Goal: Navigation & Orientation: Find specific page/section

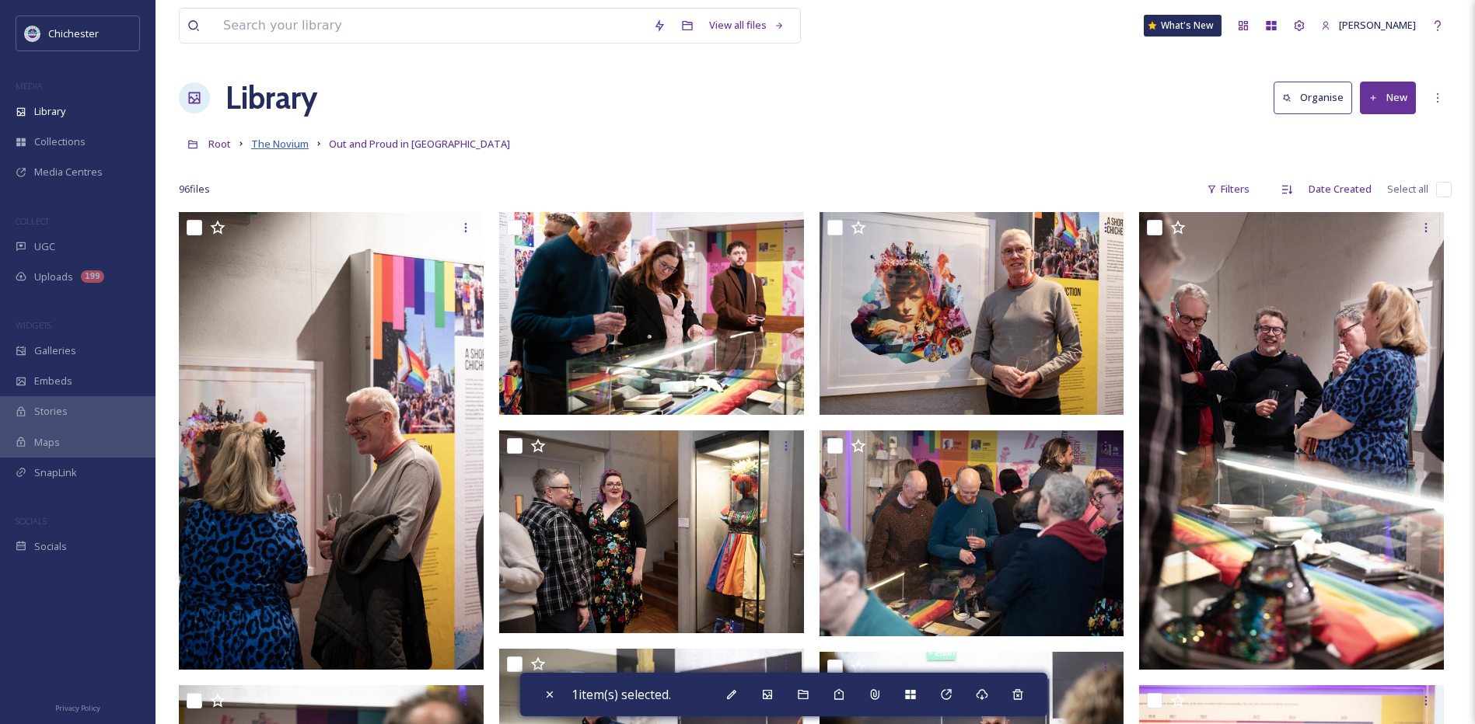
click at [300, 142] on span "The Novium" at bounding box center [280, 144] width 58 height 14
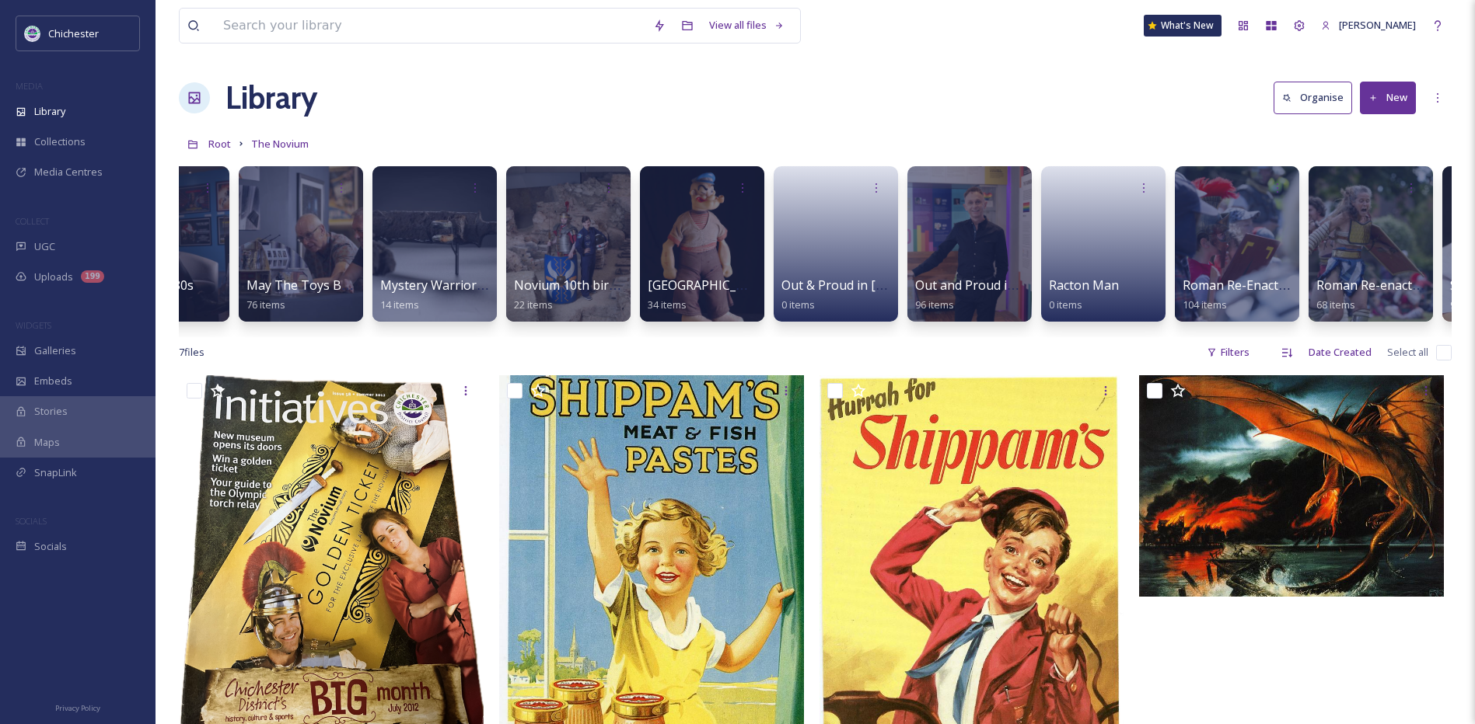
scroll to position [0, 1307]
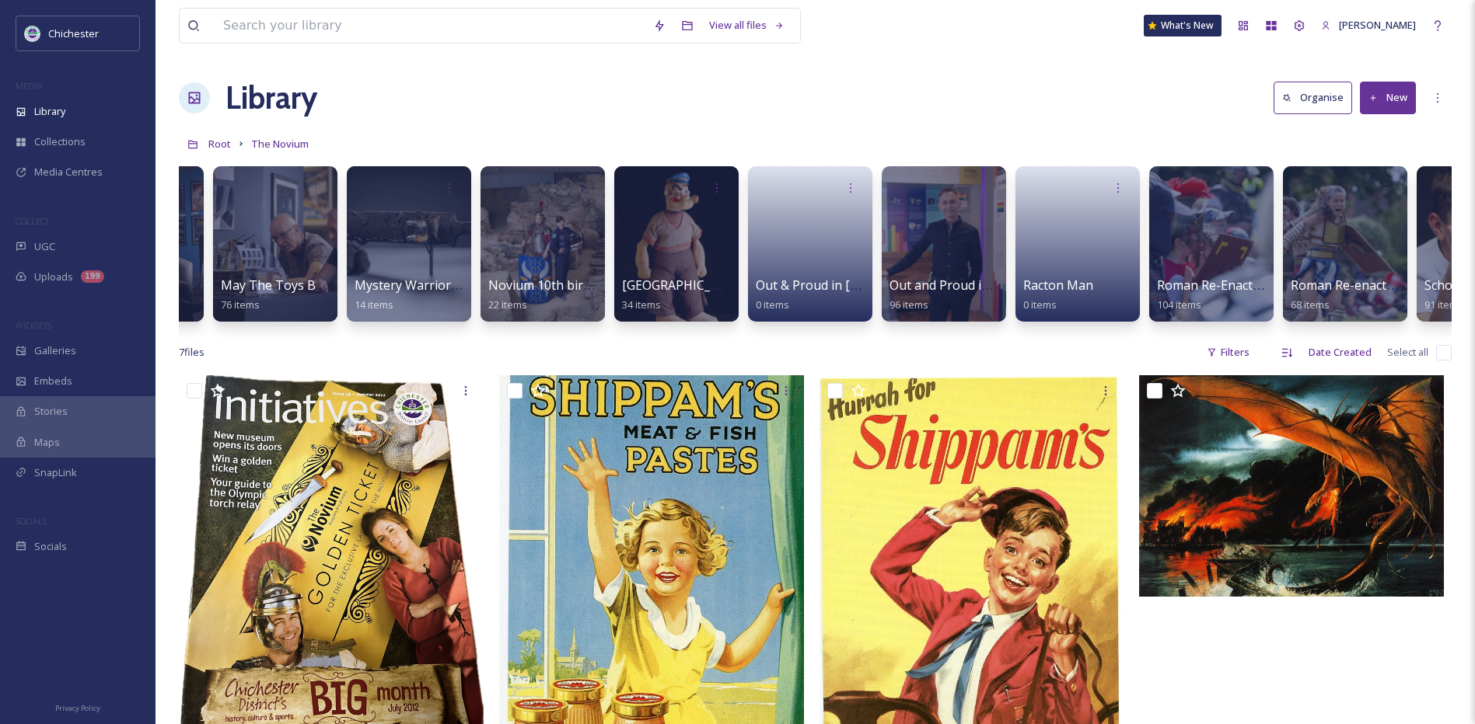
click at [1025, 329] on div "10th Birthday Party 93 items Brick Wonders exhibition - [DATE] 64 items Chiches…" at bounding box center [815, 248] width 1272 height 179
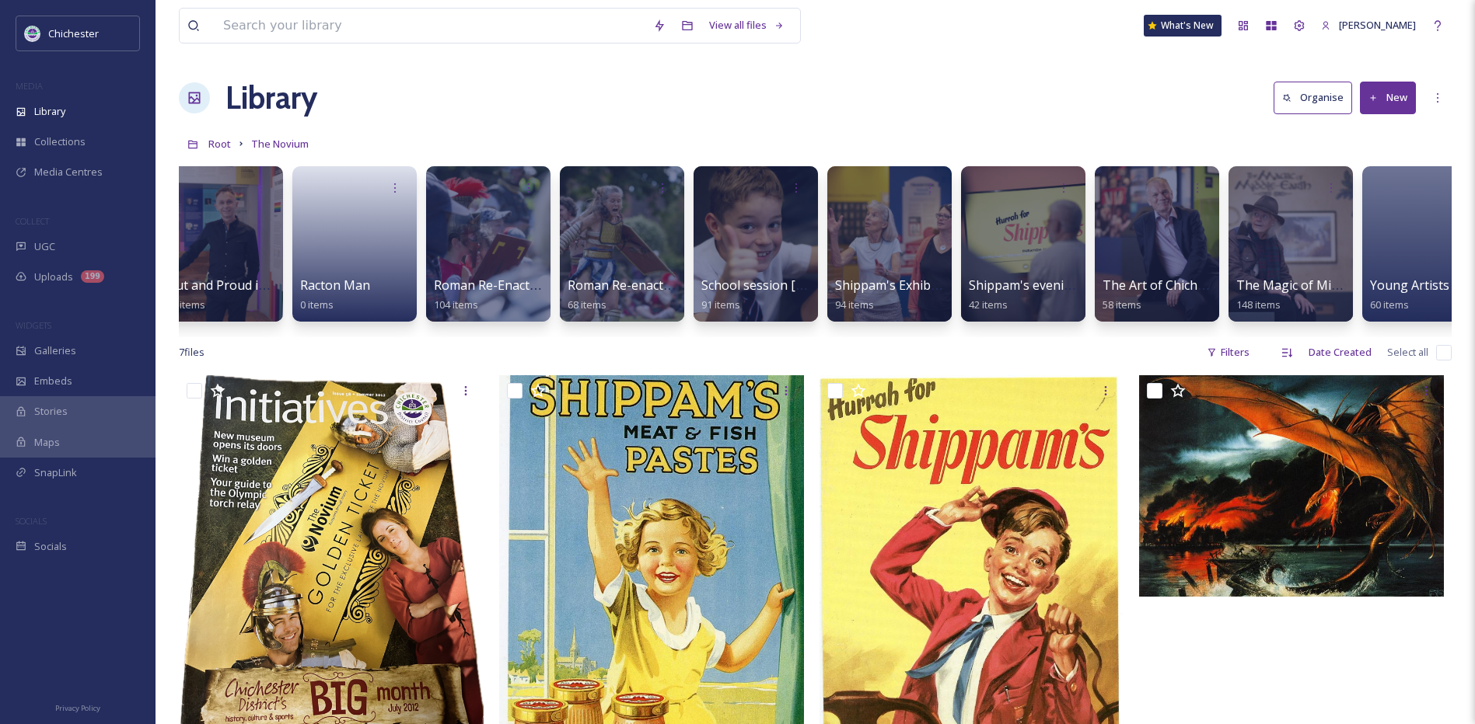
scroll to position [0, 2068]
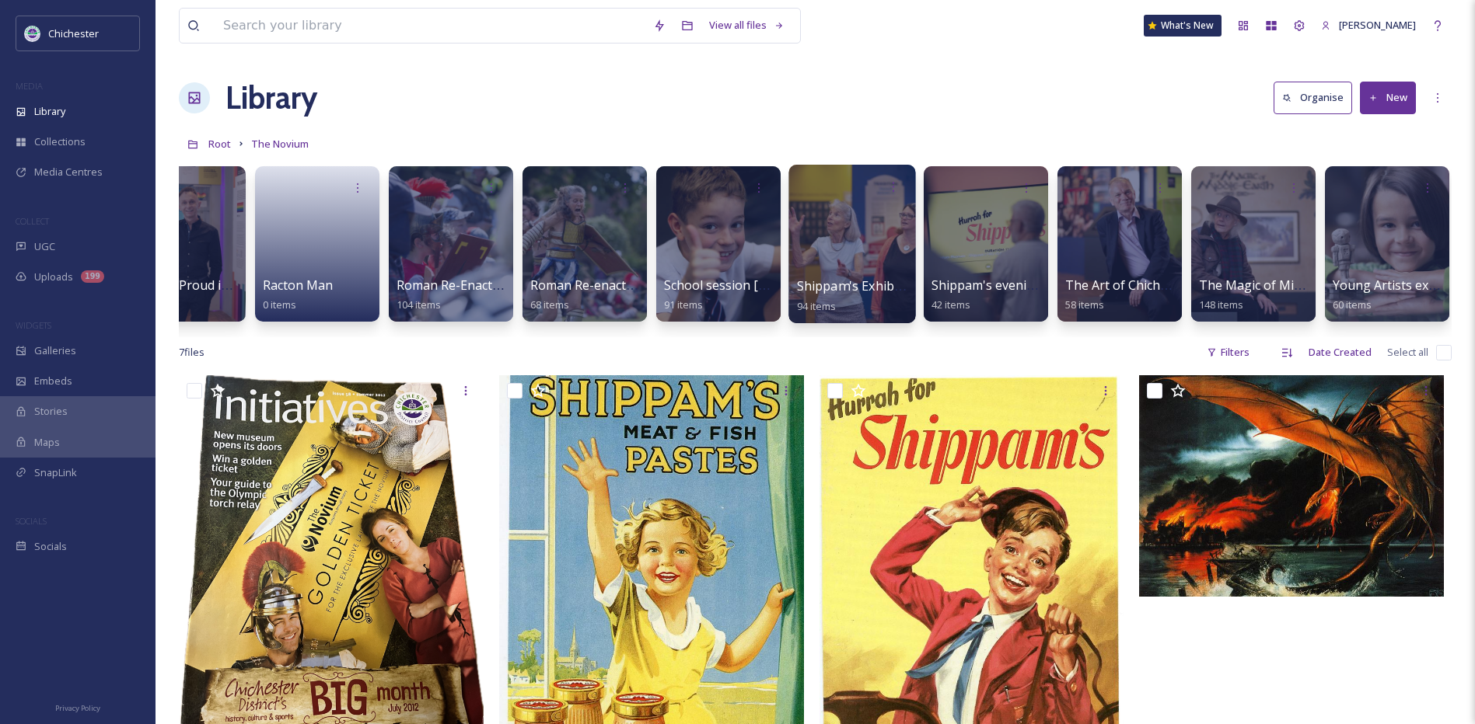
click at [831, 291] on span "Shippam's Exhibition" at bounding box center [859, 285] width 124 height 17
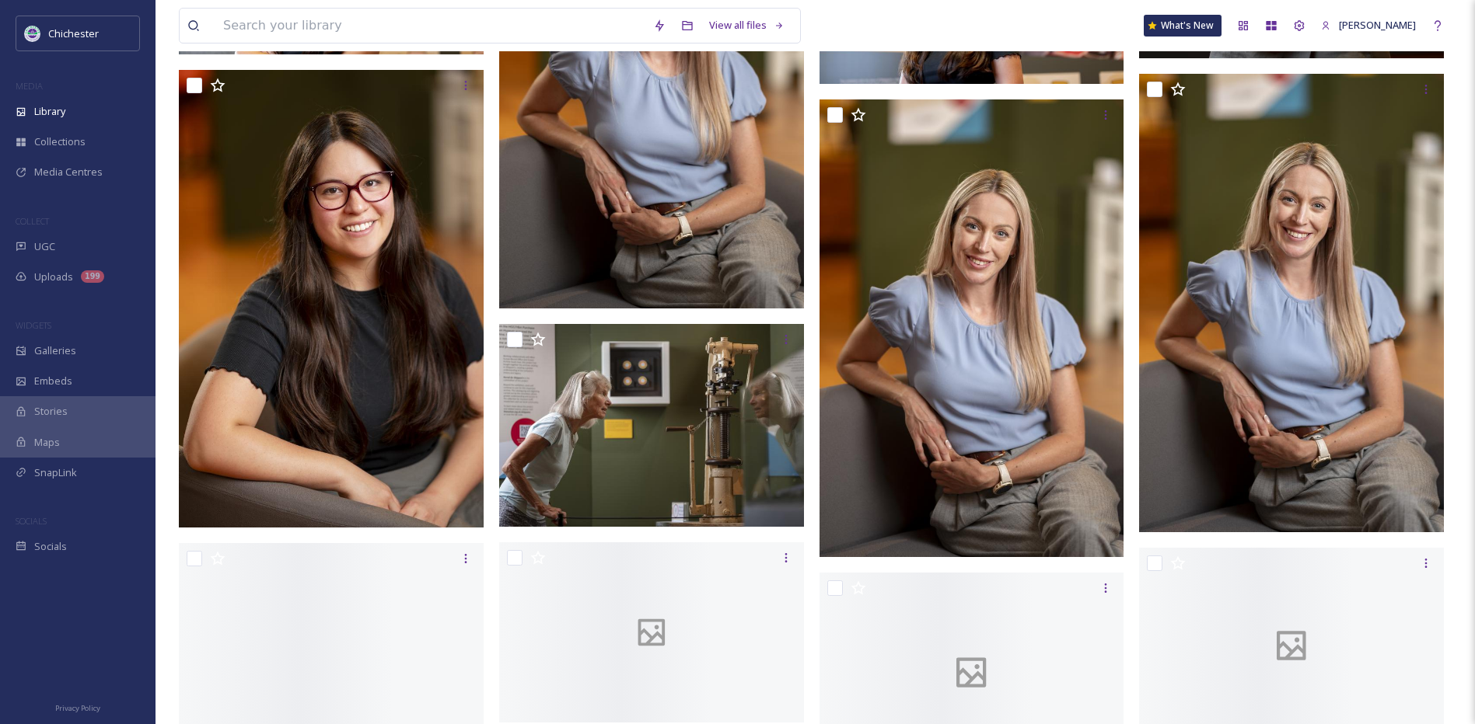
scroll to position [3498, 0]
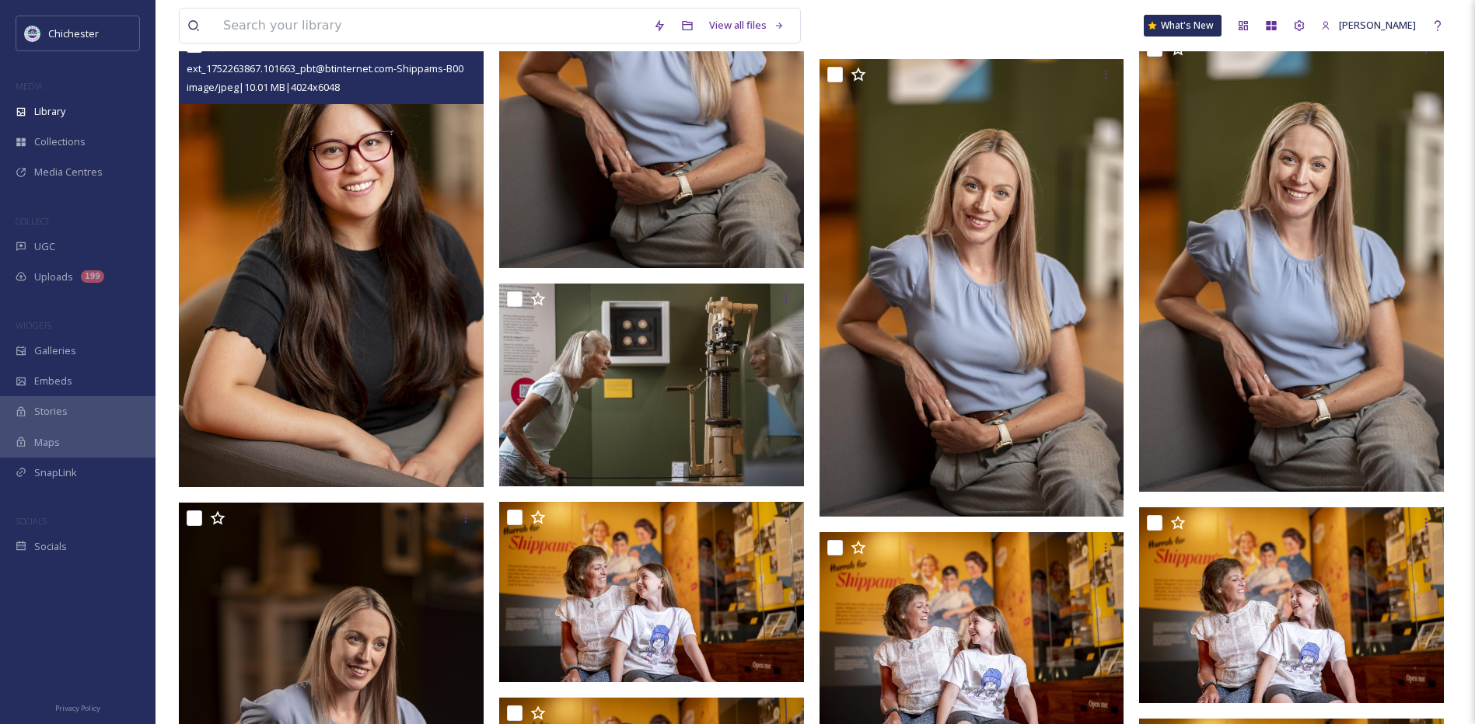
click at [341, 448] on img at bounding box center [331, 259] width 305 height 458
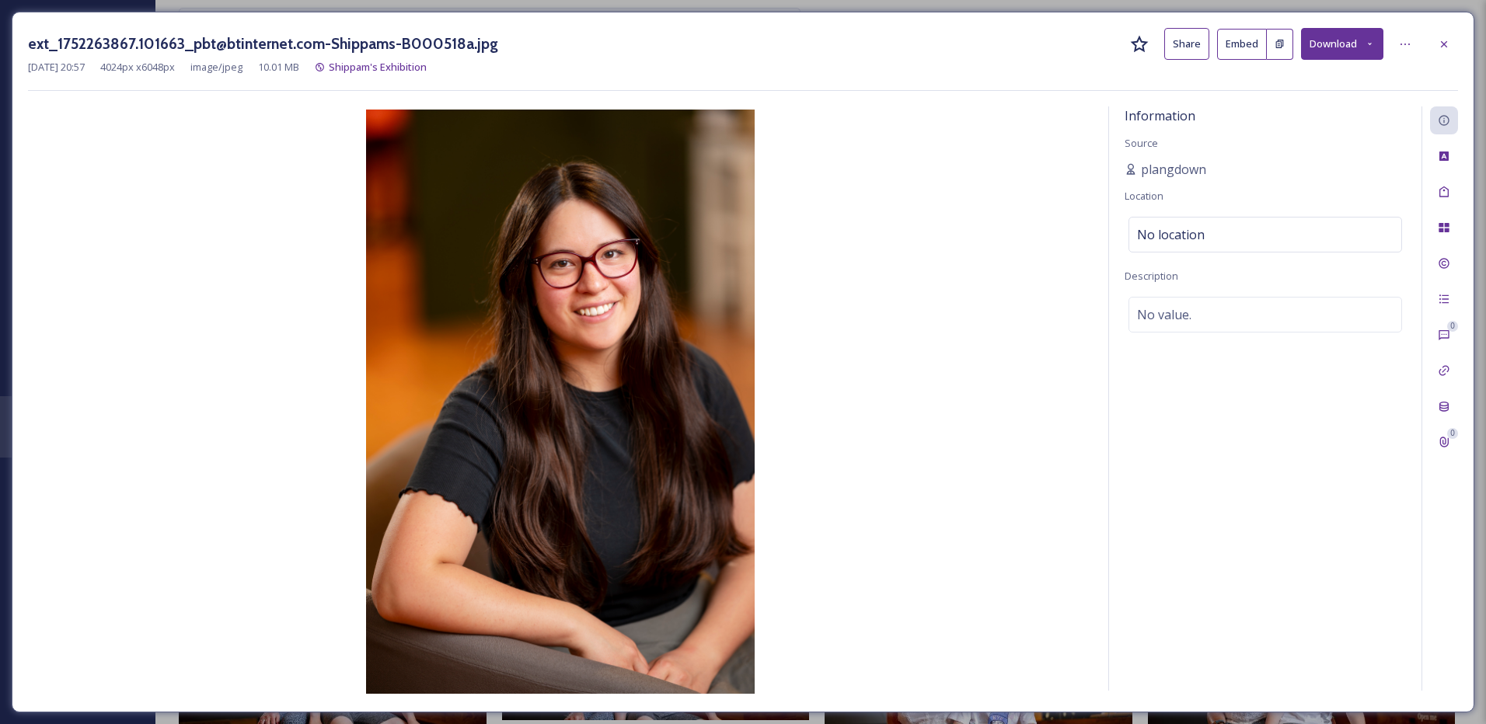
click at [1448, 51] on div at bounding box center [1444, 44] width 28 height 28
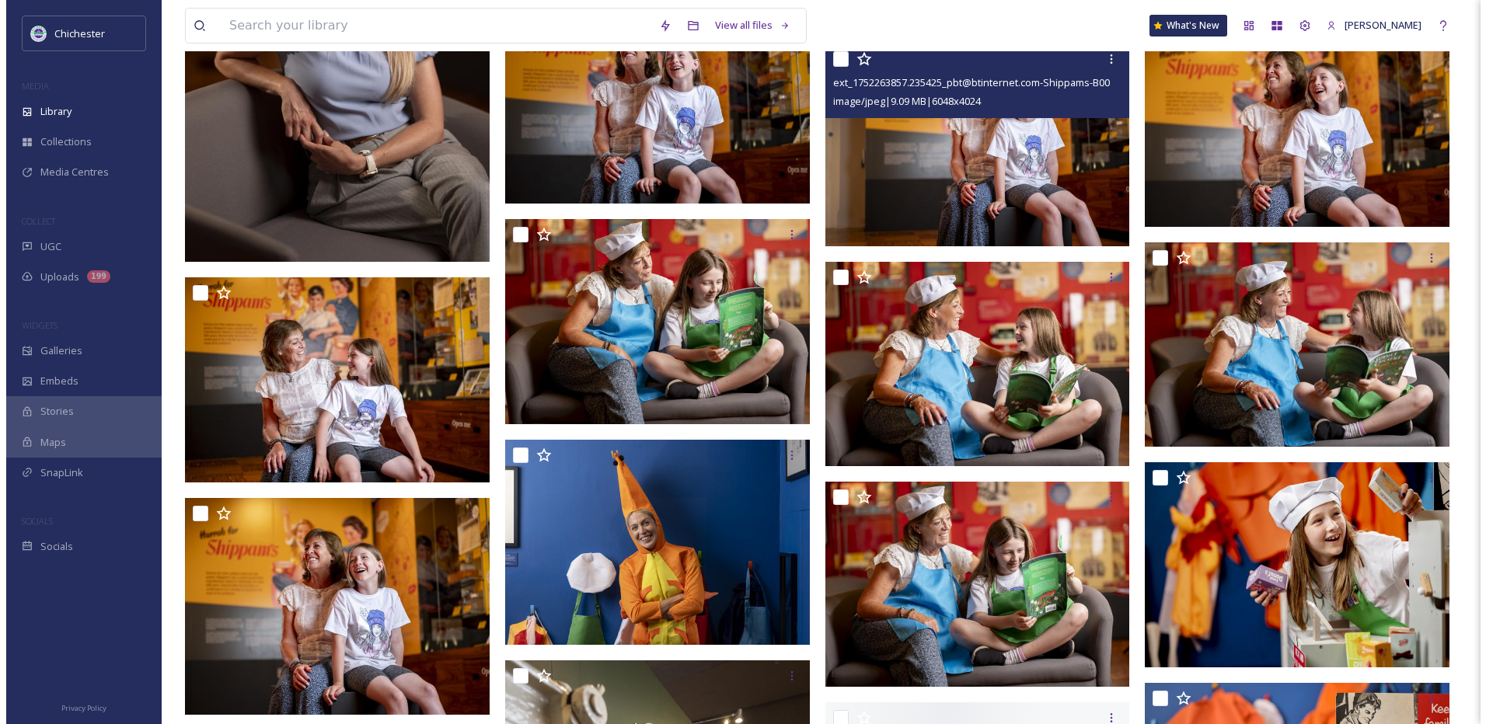
scroll to position [4431, 0]
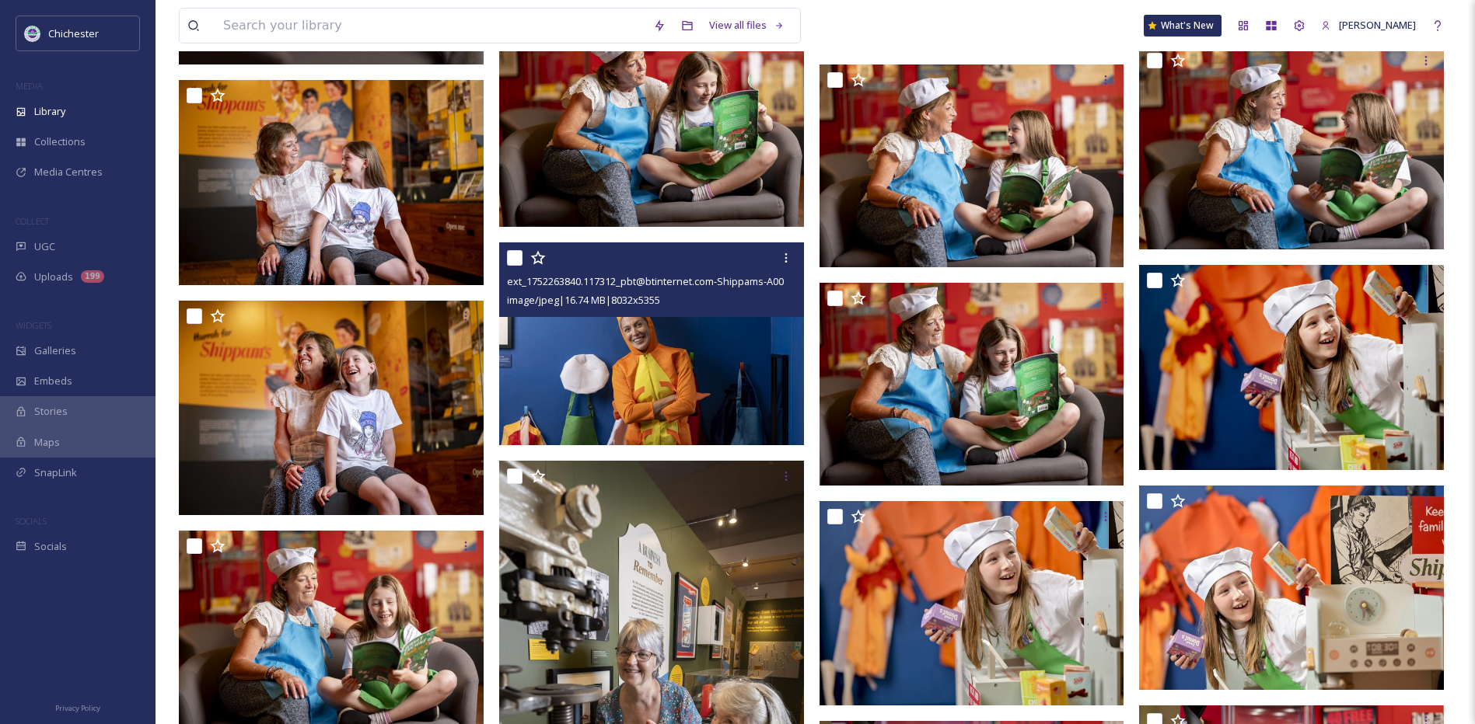
click at [588, 411] on img at bounding box center [651, 345] width 305 height 204
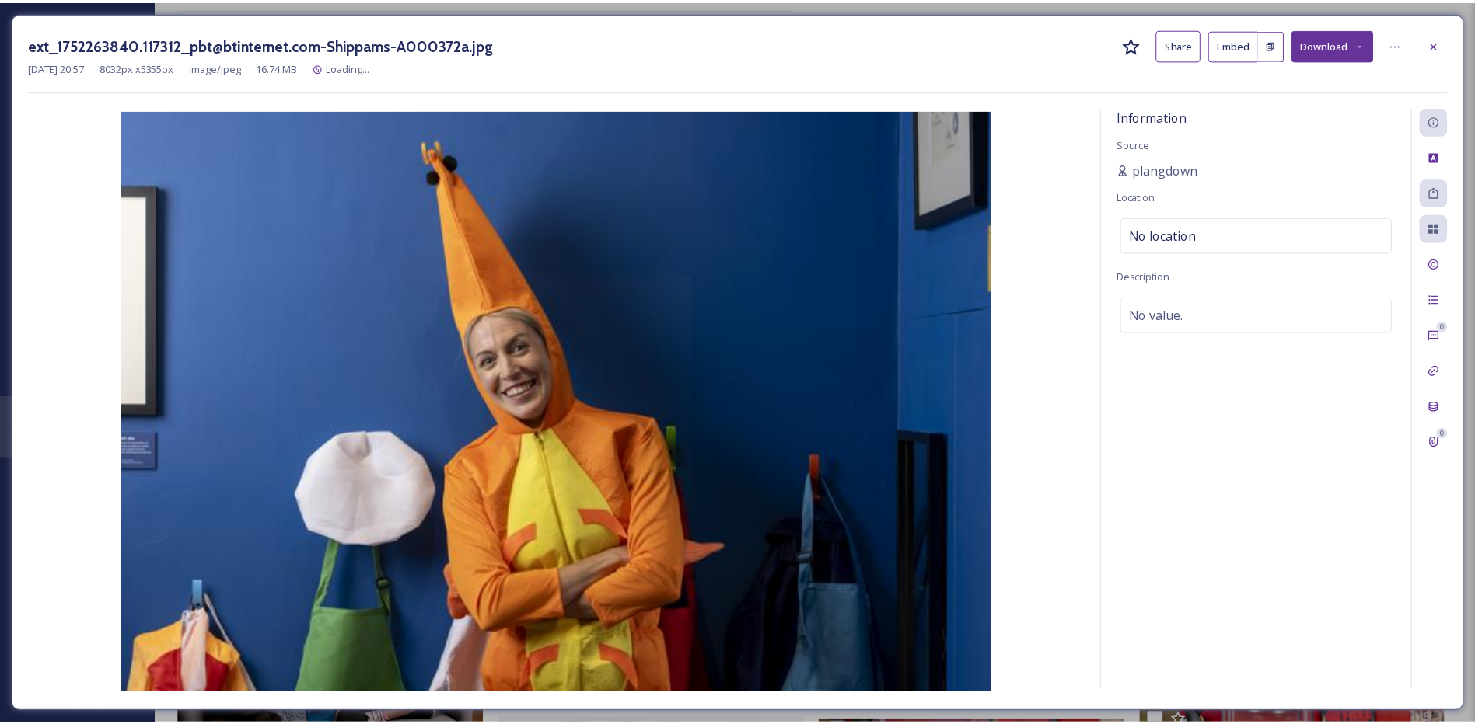
scroll to position [4435, 0]
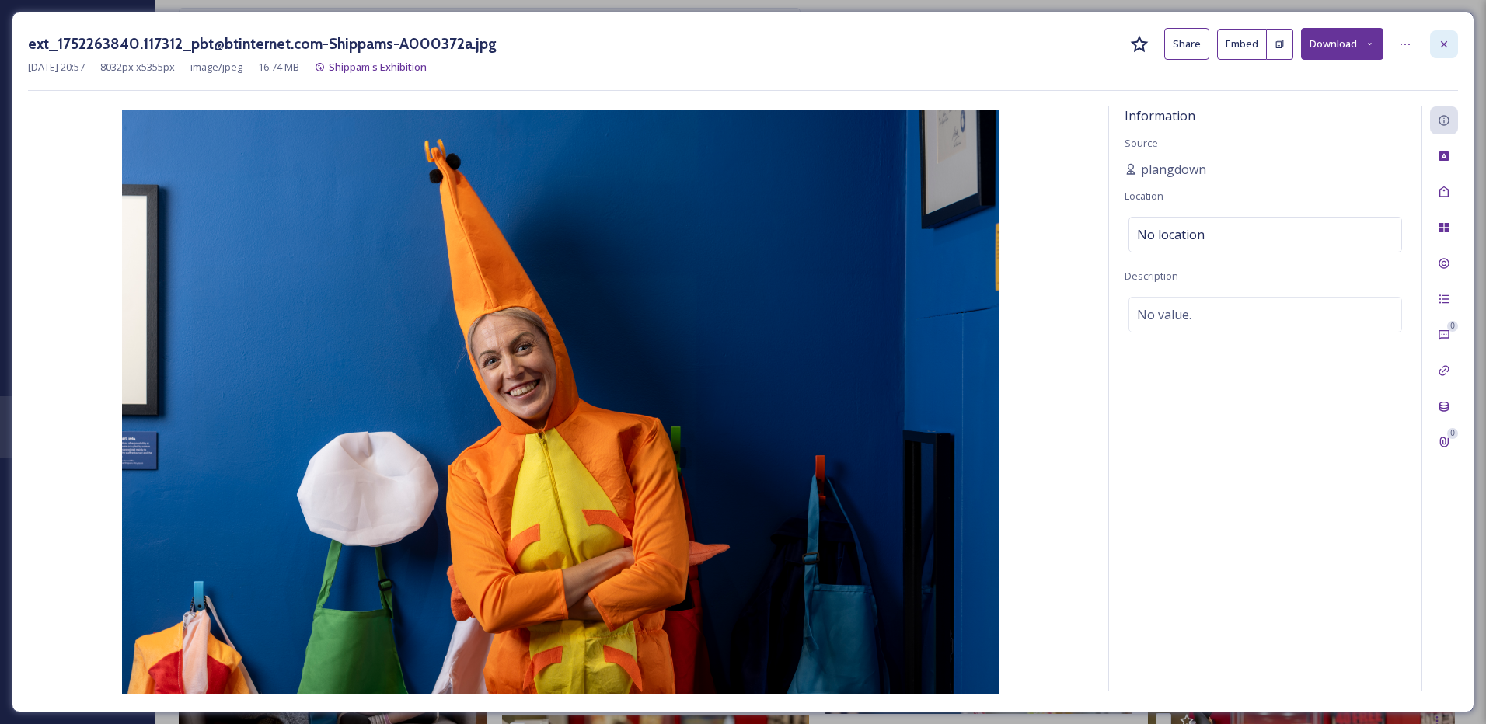
click at [1445, 44] on icon at bounding box center [1444, 43] width 6 height 6
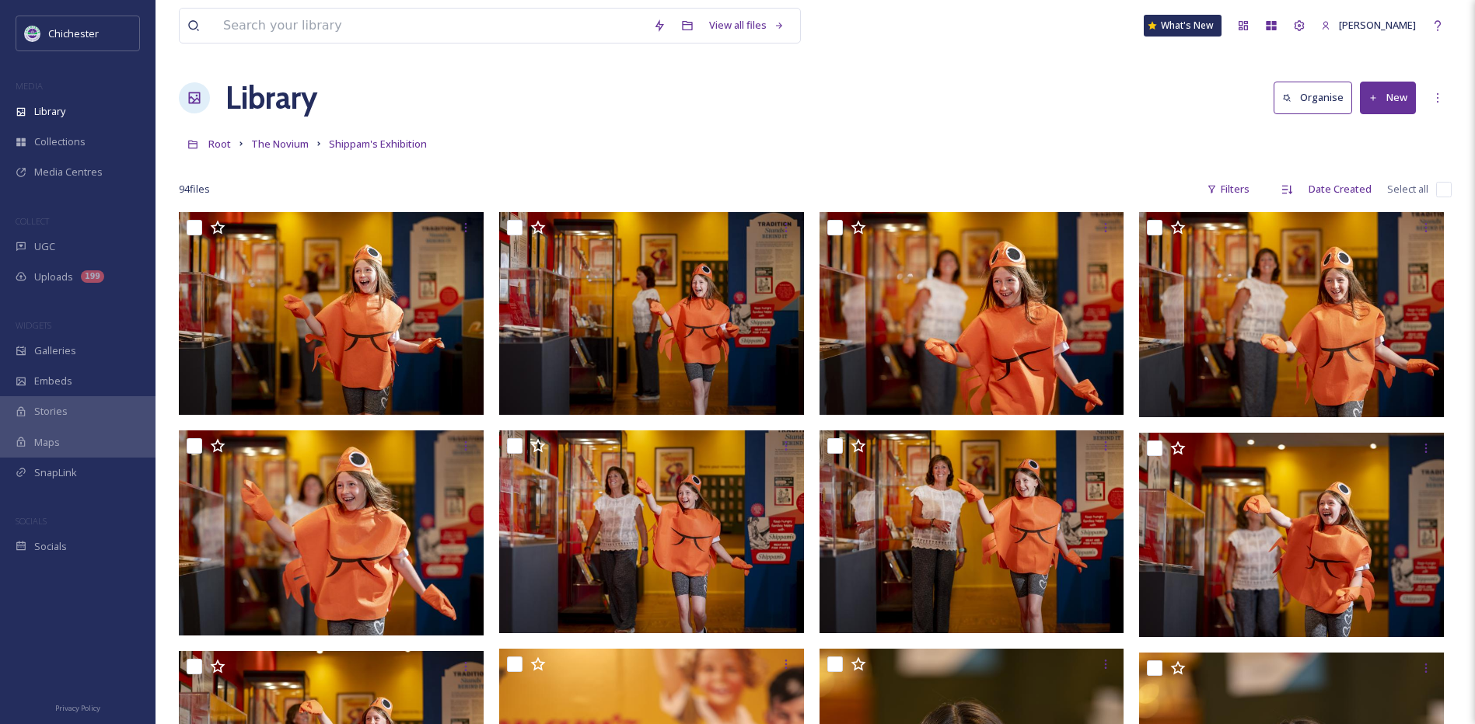
drag, startPoint x: 287, startPoint y: 140, endPoint x: 402, endPoint y: 183, distance: 122.7
click at [287, 140] on span "The Novium" at bounding box center [280, 144] width 58 height 14
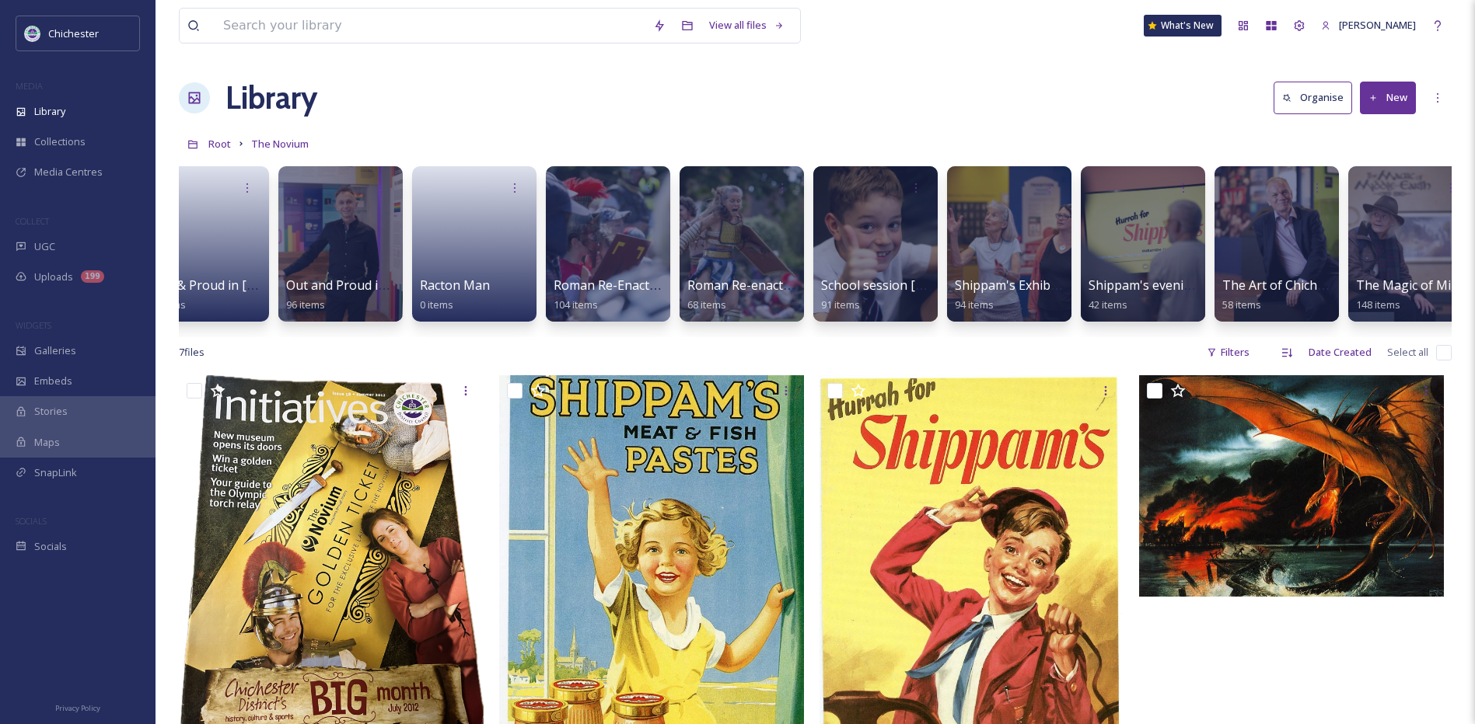
scroll to position [0, 1912]
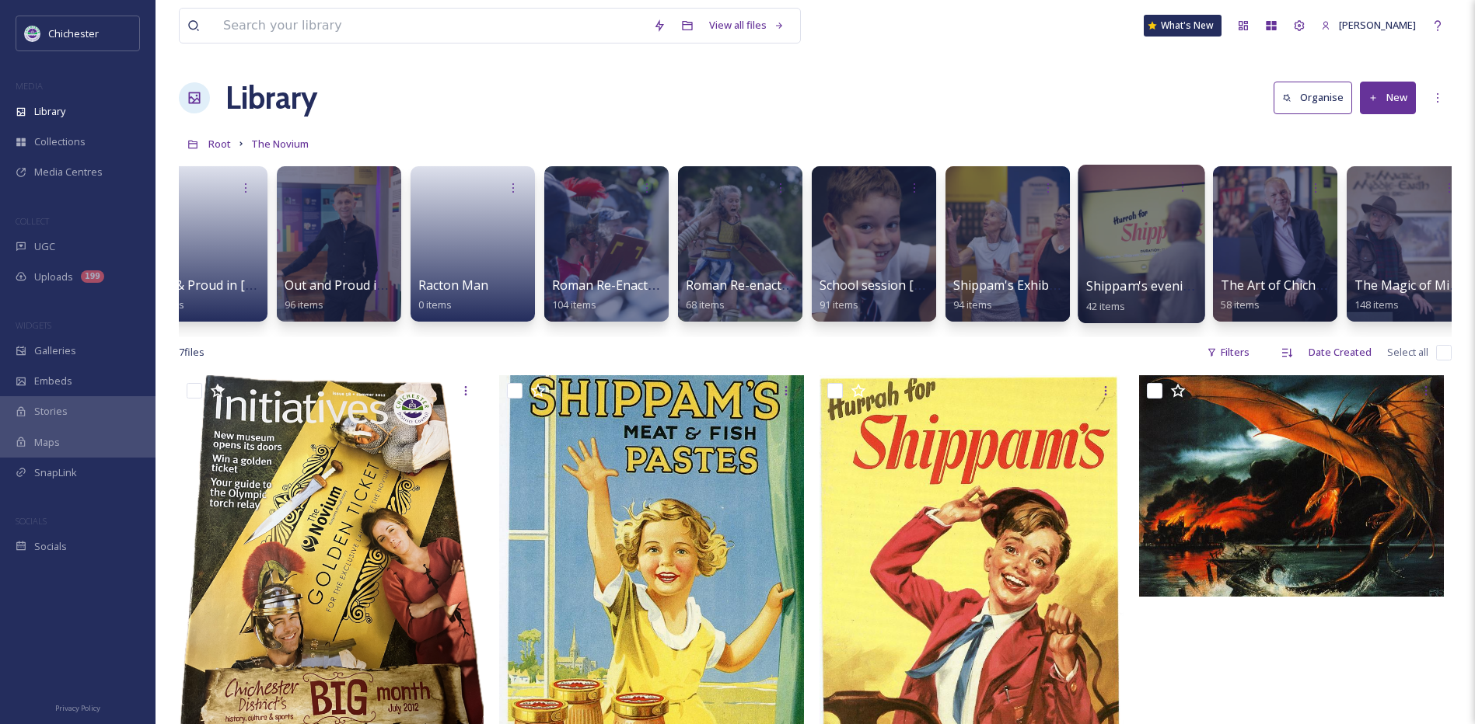
click at [1135, 286] on span "Shippam's evening launch" at bounding box center [1163, 285] width 155 height 17
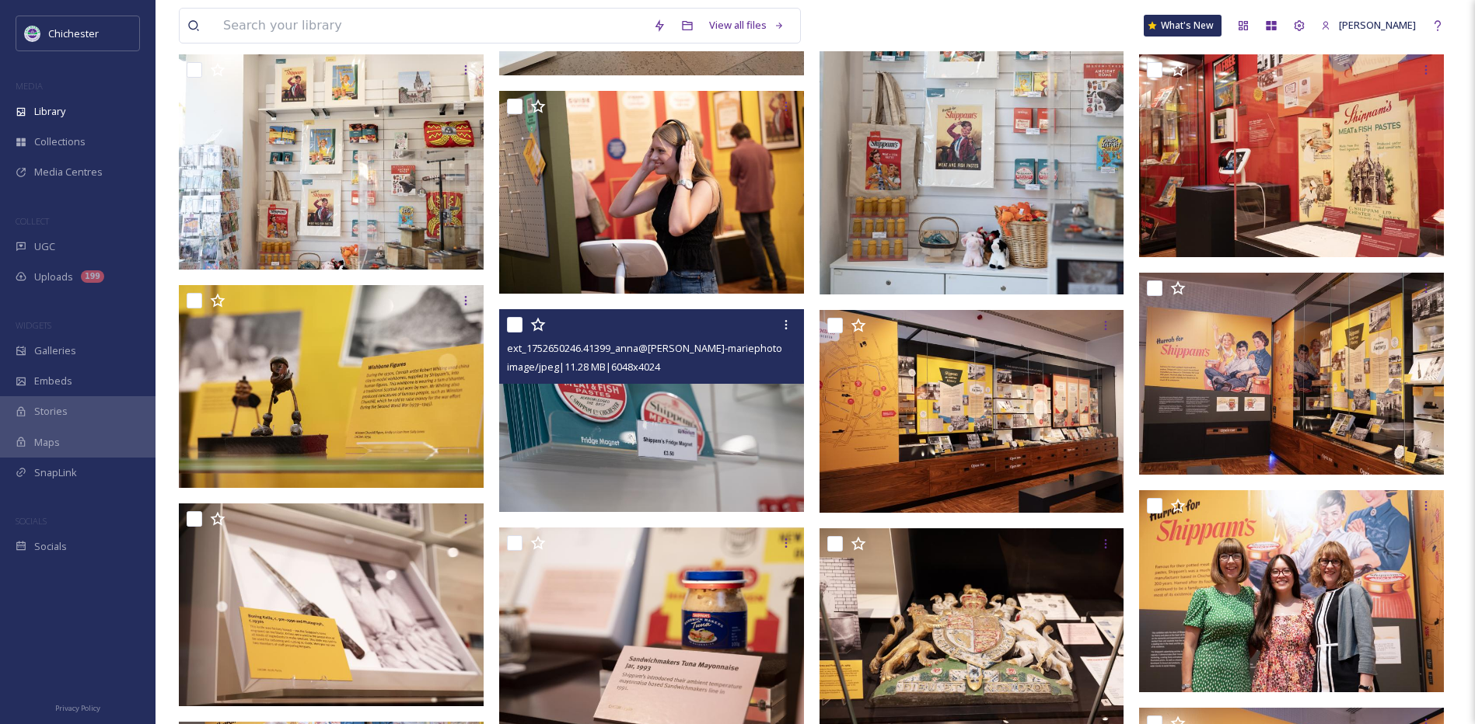
scroll to position [622, 0]
